Goal: Navigation & Orientation: Find specific page/section

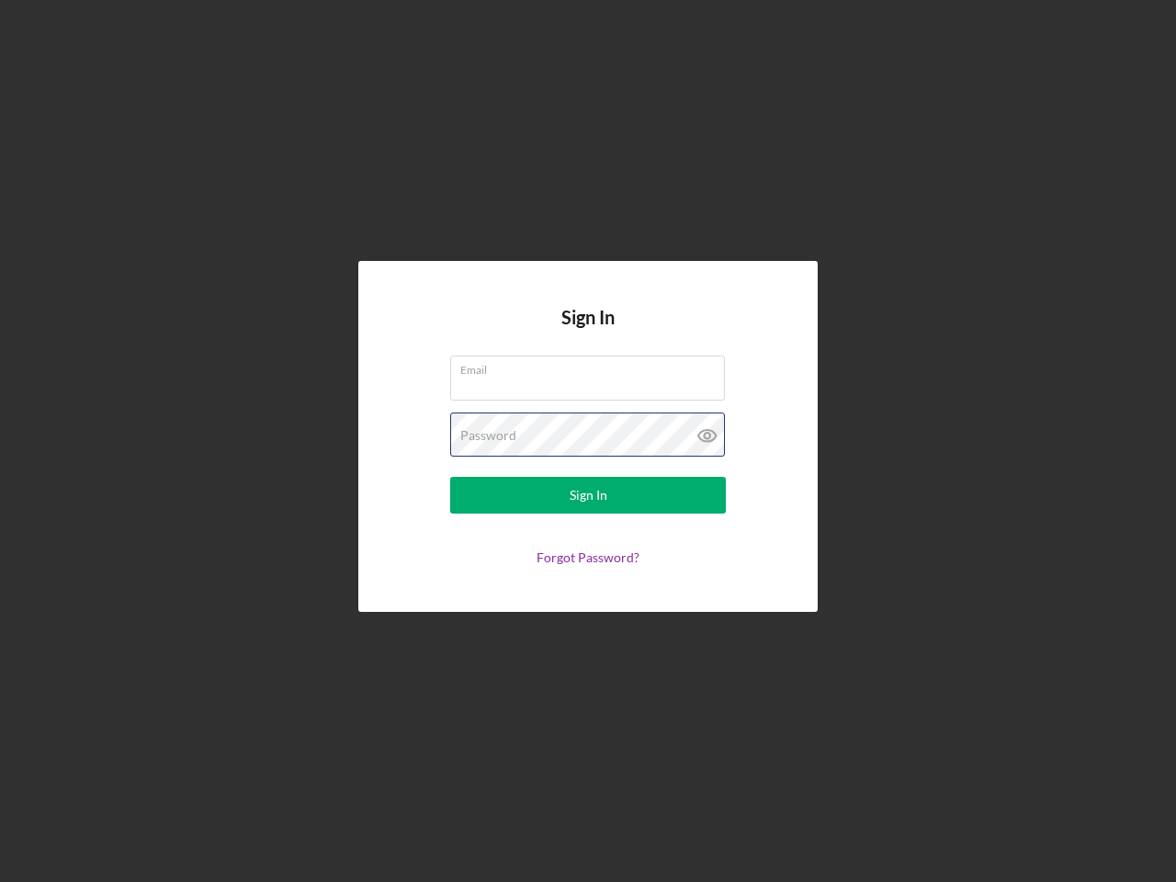
click at [588, 441] on div "Password" at bounding box center [588, 436] width 276 height 46
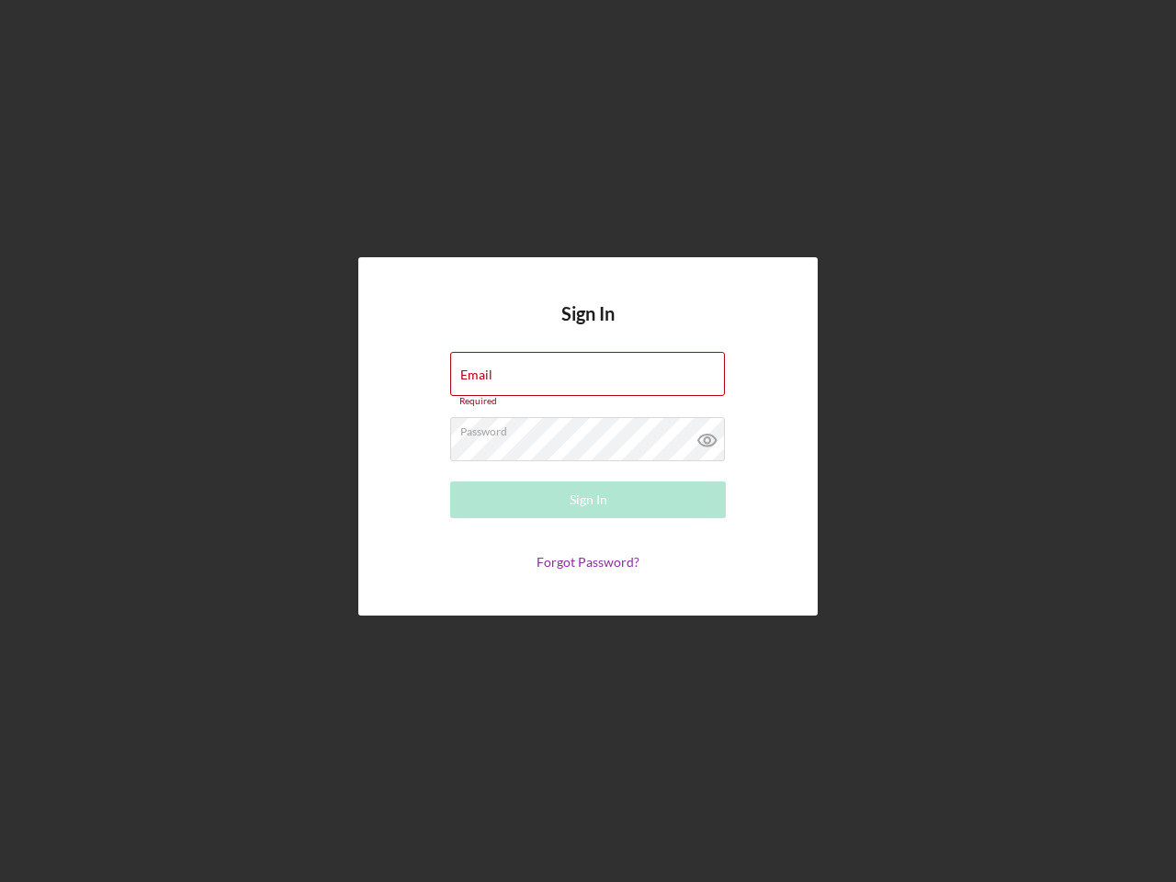
click at [707, 435] on icon at bounding box center [707, 440] width 46 height 46
